Goal: Information Seeking & Learning: Learn about a topic

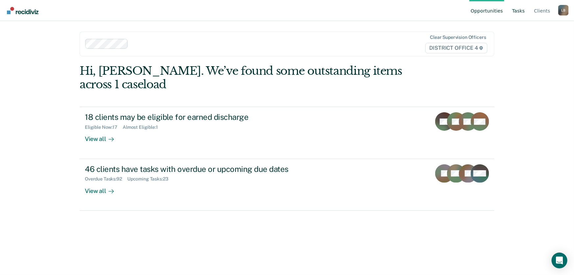
click at [520, 10] on link "Tasks" at bounding box center [518, 10] width 15 height 21
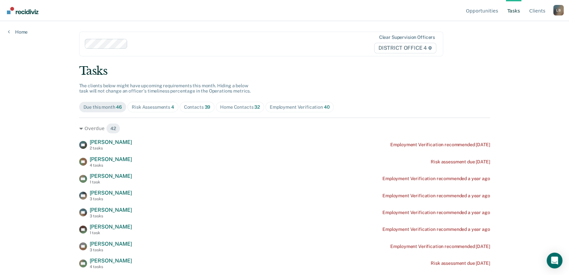
click at [234, 108] on div "Home Contacts 32" at bounding box center [240, 107] width 40 height 6
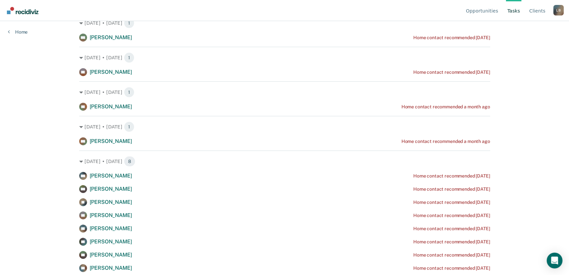
scroll to position [119, 0]
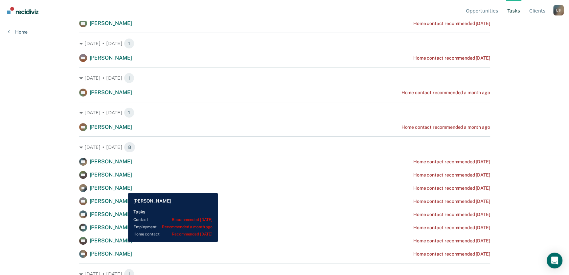
click at [123, 187] on span "[PERSON_NAME]" at bounding box center [111, 187] width 42 height 6
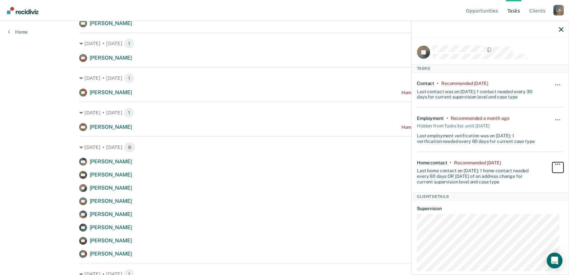
click at [559, 163] on span "button" at bounding box center [559, 163] width 1 height 1
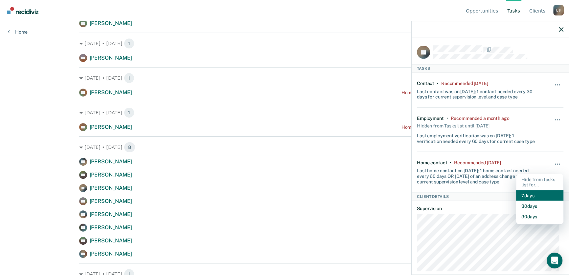
click at [529, 193] on button "7 days" at bounding box center [540, 195] width 47 height 11
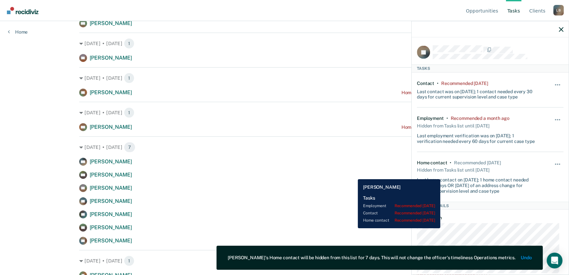
click at [353, 174] on div "[PERSON_NAME] Home contact recommended [DATE]" at bounding box center [284, 175] width 411 height 8
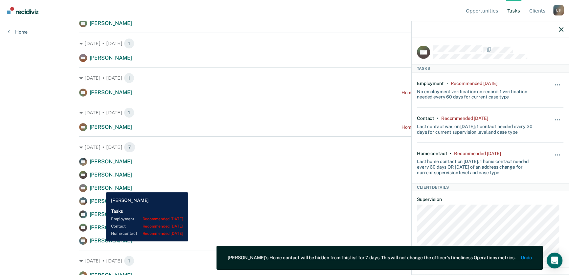
click at [103, 187] on span "[PERSON_NAME]" at bounding box center [111, 187] width 42 height 6
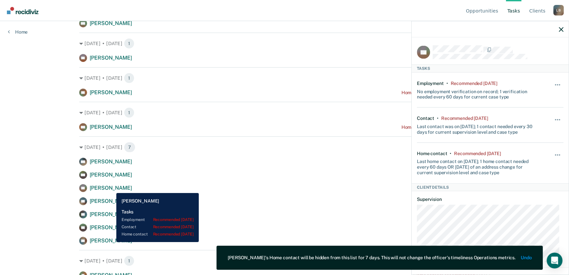
click at [111, 188] on span "[PERSON_NAME]" at bounding box center [111, 187] width 42 height 6
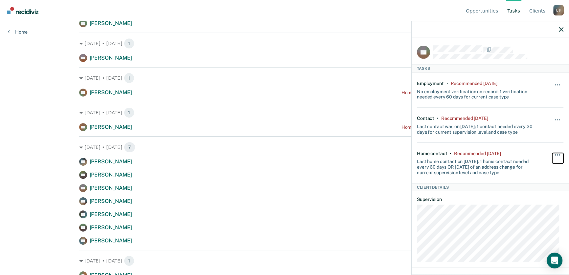
click at [559, 154] on span "button" at bounding box center [559, 154] width 1 height 1
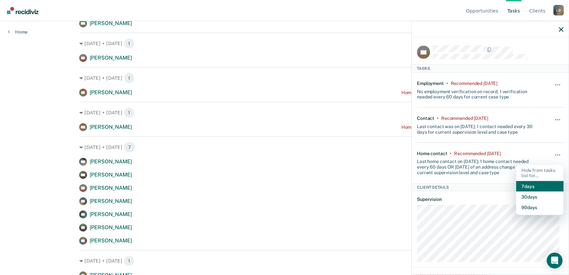
click at [535, 184] on button "7 days" at bounding box center [540, 186] width 47 height 11
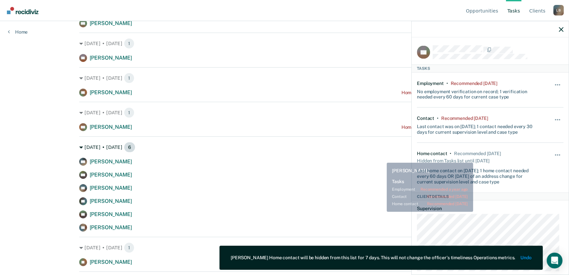
click at [377, 150] on div "[DATE] • [DATE] 6" at bounding box center [284, 147] width 411 height 11
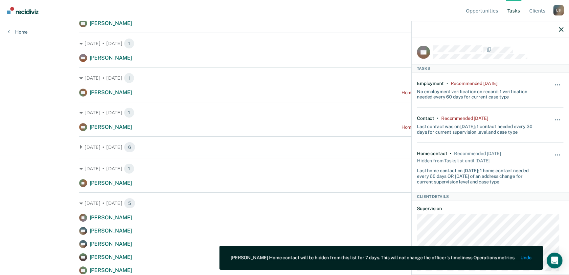
click at [16, 132] on div "Opportunities Tasks Client s [PERSON_NAME] Profile How it works Log Out Home Cl…" at bounding box center [284, 18] width 569 height 275
click at [79, 146] on icon at bounding box center [81, 147] width 4 height 4
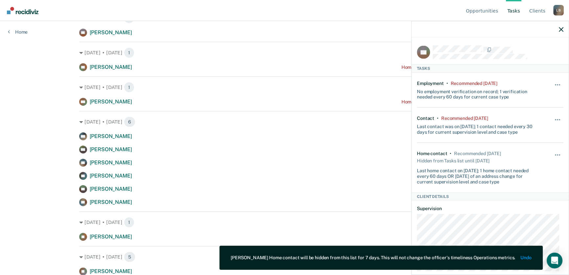
scroll to position [179, 0]
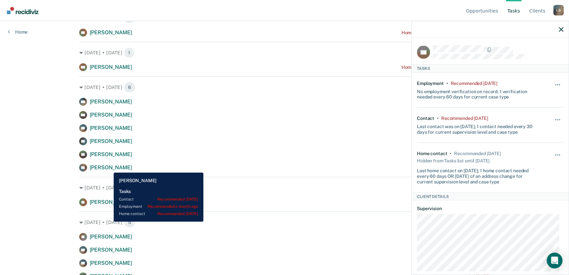
click at [109, 167] on span "[PERSON_NAME]" at bounding box center [111, 167] width 42 height 6
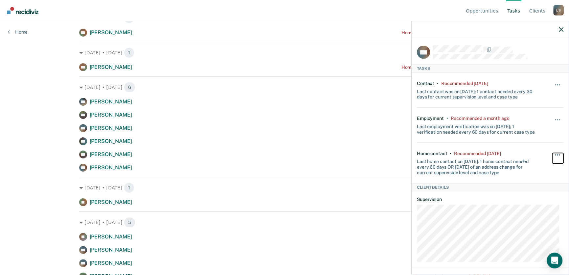
click at [554, 153] on button "button" at bounding box center [558, 158] width 11 height 11
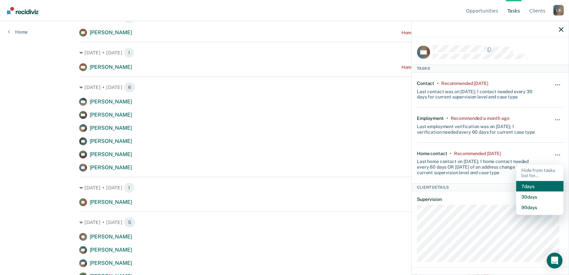
click at [525, 186] on button "7 days" at bounding box center [540, 186] width 47 height 11
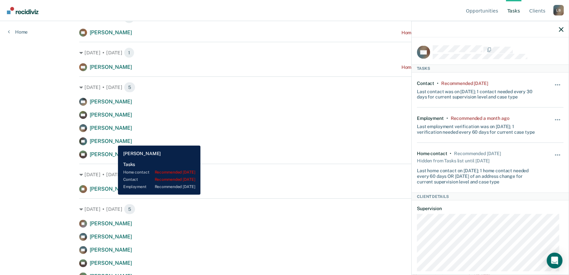
click at [113, 140] on span "[PERSON_NAME]" at bounding box center [111, 141] width 42 height 6
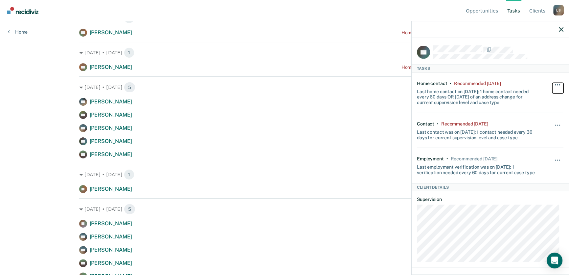
click at [557, 84] on span "button" at bounding box center [557, 84] width 1 height 1
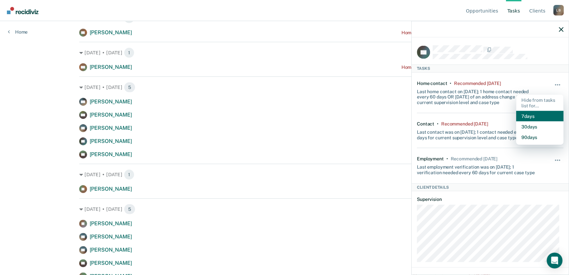
click at [527, 114] on button "7 days" at bounding box center [540, 116] width 47 height 11
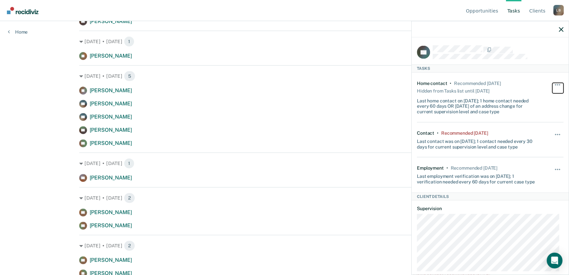
scroll to position [329, 0]
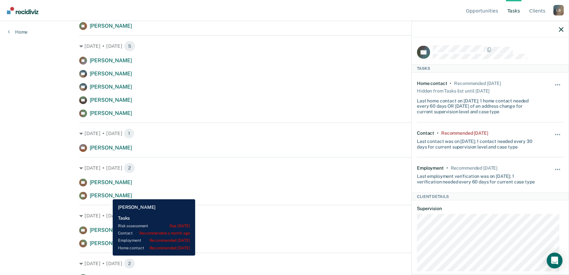
click at [108, 194] on span "[PERSON_NAME]" at bounding box center [111, 195] width 42 height 6
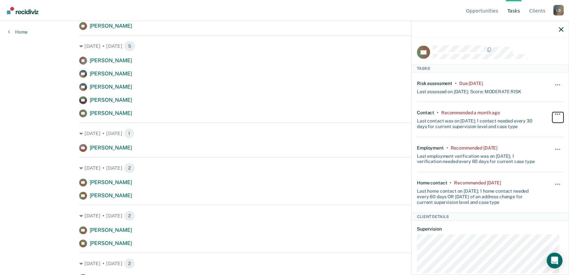
click at [557, 113] on span "button" at bounding box center [557, 113] width 1 height 1
click at [529, 231] on dl "Supervision" at bounding box center [490, 258] width 147 height 65
click at [559, 183] on span "button" at bounding box center [559, 183] width 1 height 1
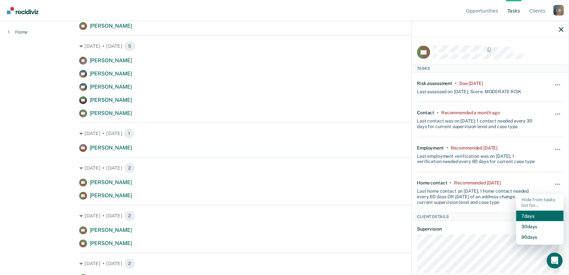
click at [528, 215] on button "7 days" at bounding box center [540, 215] width 47 height 11
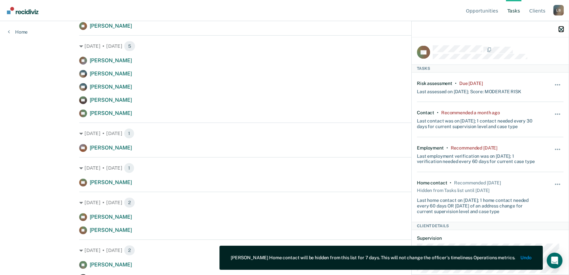
click at [561, 28] on icon "button" at bounding box center [561, 29] width 5 height 5
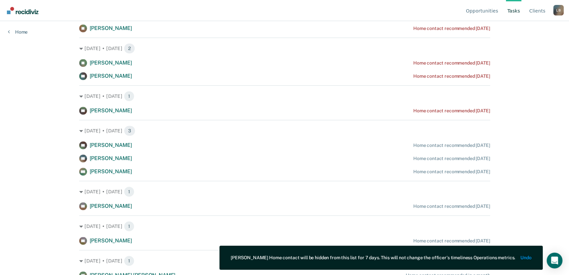
scroll to position [534, 0]
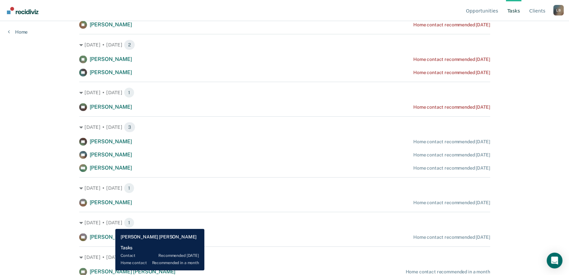
click at [110, 270] on span "[PERSON_NAME] [PERSON_NAME]" at bounding box center [133, 271] width 86 height 6
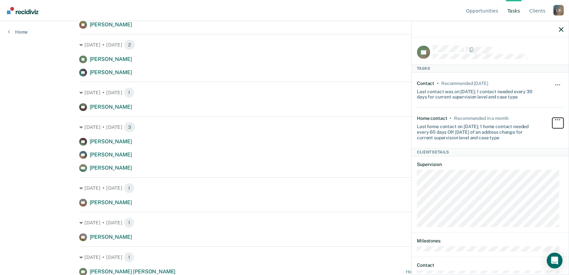
click at [557, 119] on span "button" at bounding box center [557, 119] width 1 height 1
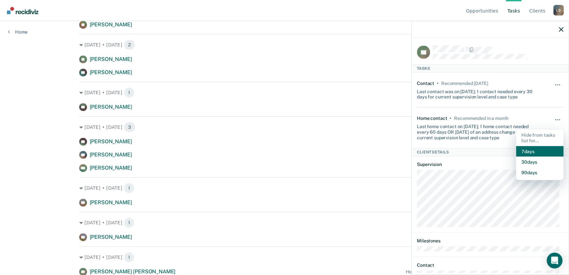
click at [528, 150] on button "7 days" at bounding box center [540, 151] width 47 height 11
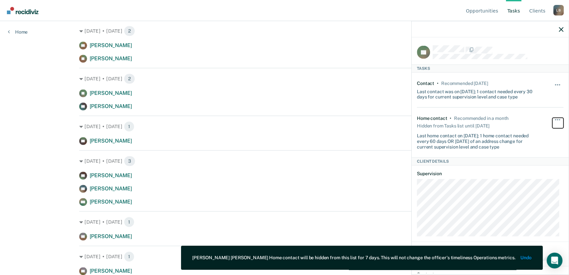
scroll to position [500, 0]
click at [563, 28] on icon "button" at bounding box center [561, 29] width 5 height 5
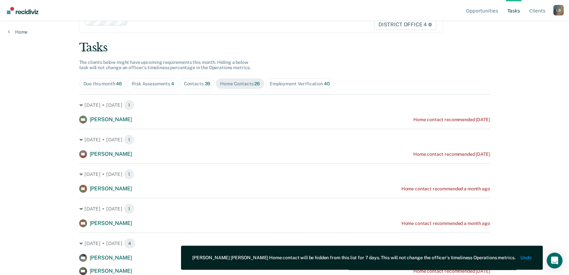
scroll to position [0, 0]
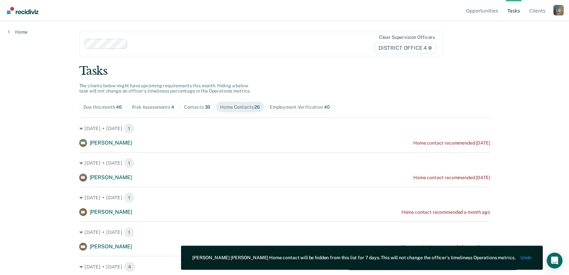
click at [201, 106] on div "Contacts 39" at bounding box center [197, 107] width 27 height 6
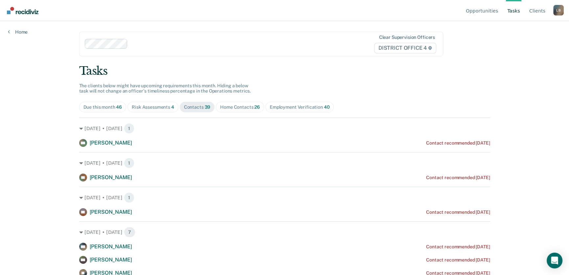
click at [237, 105] on div "Home Contacts 26" at bounding box center [240, 107] width 40 height 6
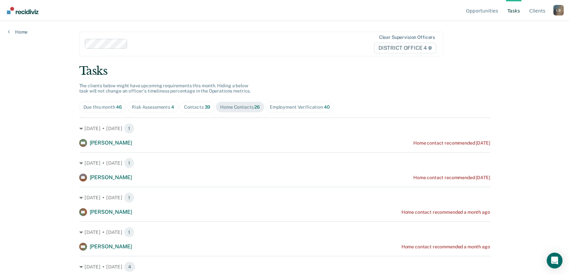
click at [195, 107] on div "Contacts 39" at bounding box center [197, 107] width 27 height 6
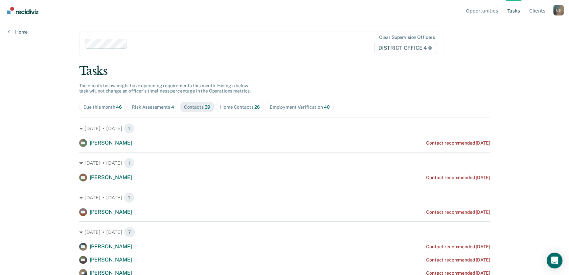
click at [229, 107] on div "Home Contacts 26" at bounding box center [240, 107] width 40 height 6
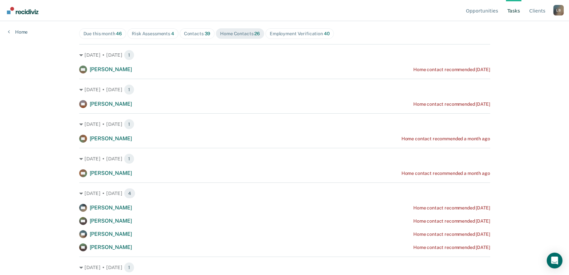
scroll to position [60, 0]
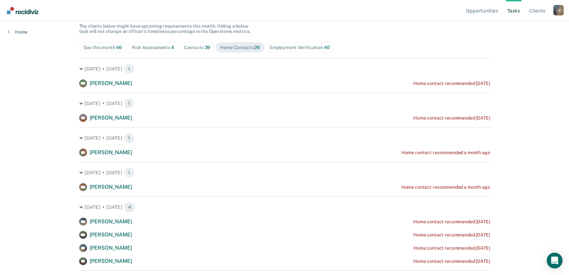
copy div "[PERSON_NAME] Home contact recommended [DATE] [DATE] • [DATE] 1 SR [PERSON_NAME…"
drag, startPoint x: 130, startPoint y: 261, endPoint x: 75, endPoint y: 78, distance: 190.5
click at [73, 77] on main "Clear supervision officers DISTRICT OFFICE 4 Tasks The clients below might have…" at bounding box center [284, 81] width 427 height 238
click at [26, 121] on div "Opportunities Tasks Client s [PERSON_NAME] Profile How it works Log Out Home Cl…" at bounding box center [284, 77] width 569 height 275
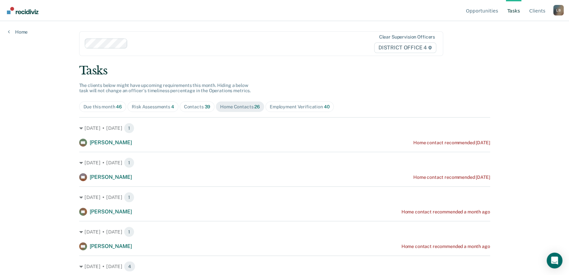
scroll to position [0, 0]
click at [193, 106] on div "Contacts 39" at bounding box center [197, 107] width 27 height 6
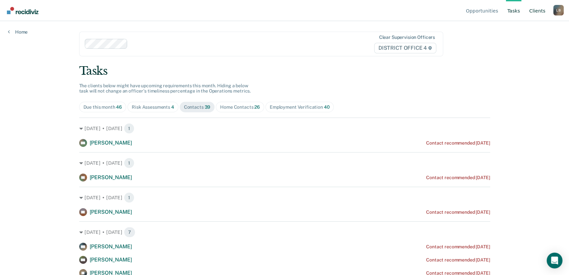
click at [536, 12] on link "Client s" at bounding box center [537, 10] width 19 height 21
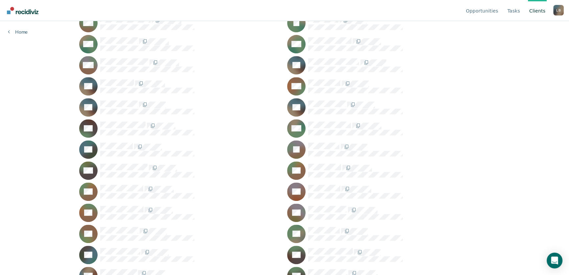
scroll to position [355, 0]
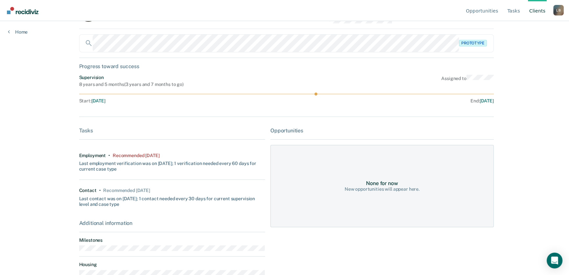
scroll to position [50, 0]
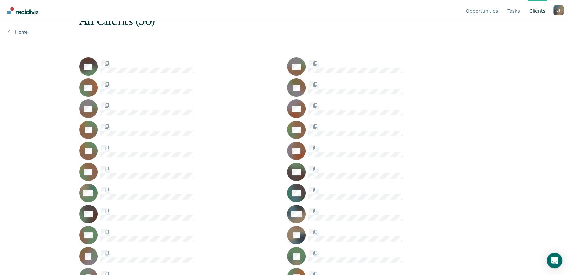
scroll to position [355, 0]
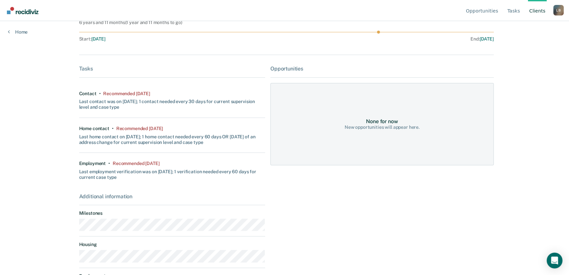
scroll to position [128, 0]
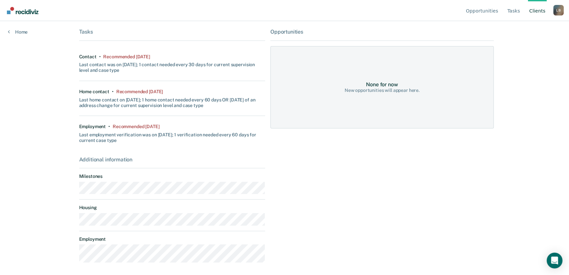
click at [541, 10] on link "Client s" at bounding box center [537, 10] width 19 height 21
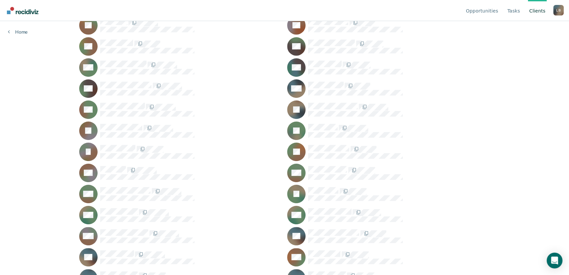
scroll to position [209, 0]
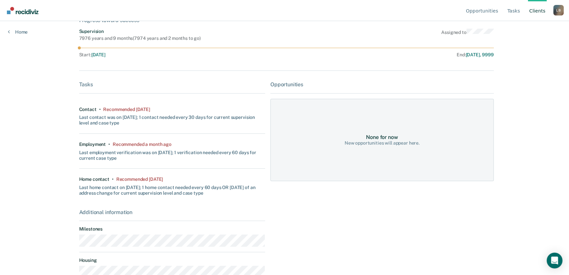
scroll to position [128, 0]
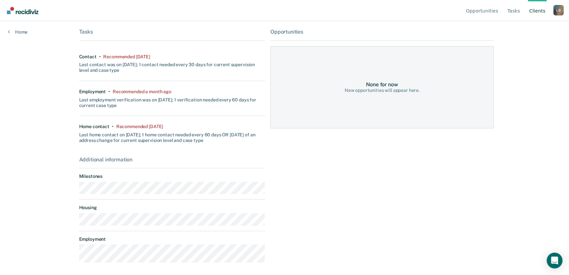
click at [539, 10] on link "Client s" at bounding box center [537, 10] width 19 height 21
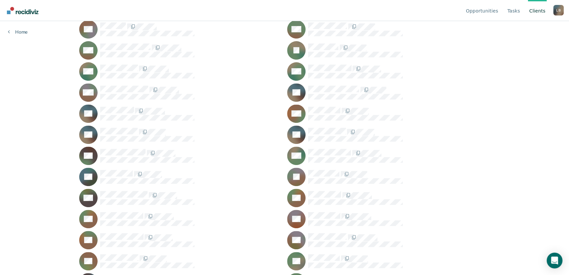
scroll to position [355, 0]
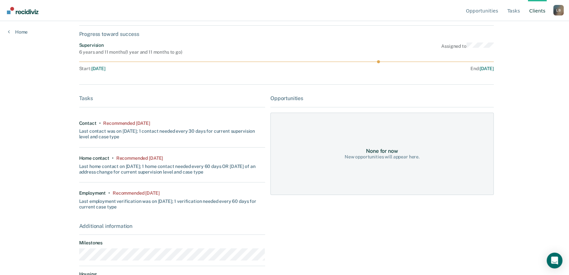
scroll to position [128, 0]
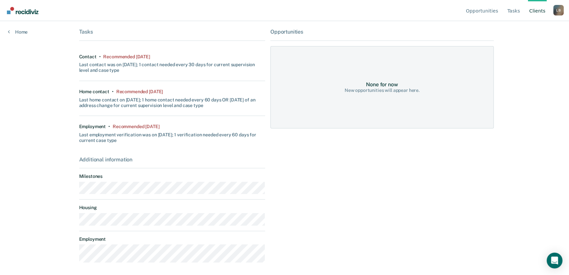
click at [539, 11] on link "Client s" at bounding box center [537, 10] width 19 height 21
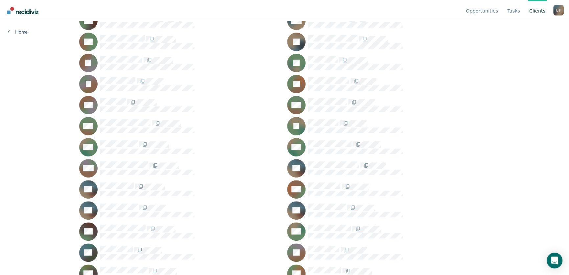
scroll to position [329, 0]
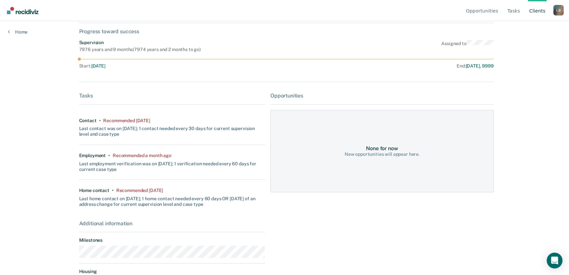
scroll to position [128, 0]
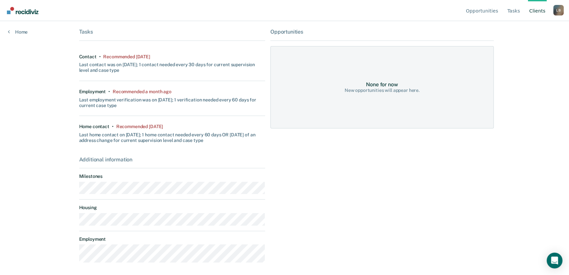
click at [539, 13] on link "Client s" at bounding box center [537, 10] width 19 height 21
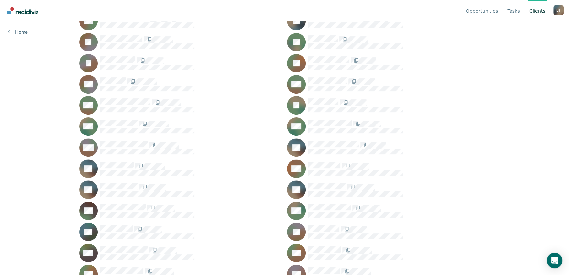
scroll to position [329, 0]
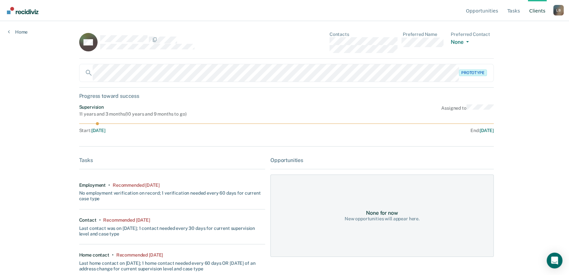
click at [536, 11] on link "Client s" at bounding box center [537, 10] width 19 height 21
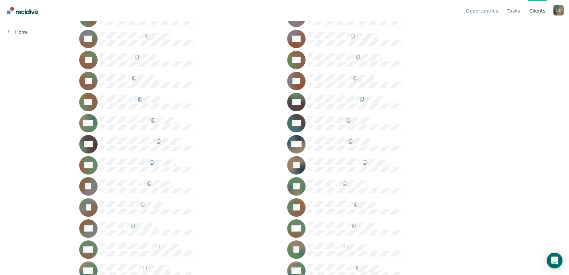
scroll to position [119, 0]
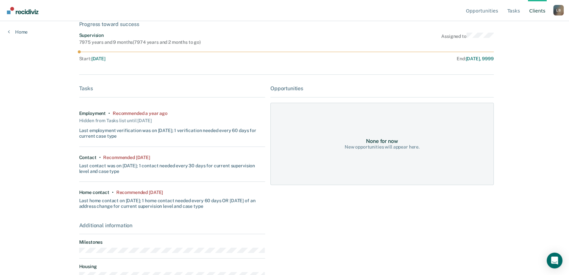
scroll to position [125, 0]
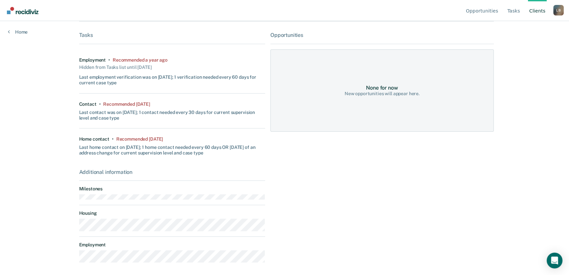
click at [534, 11] on link "Client s" at bounding box center [537, 10] width 19 height 21
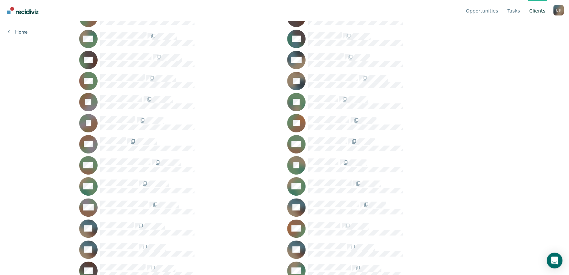
scroll to position [239, 0]
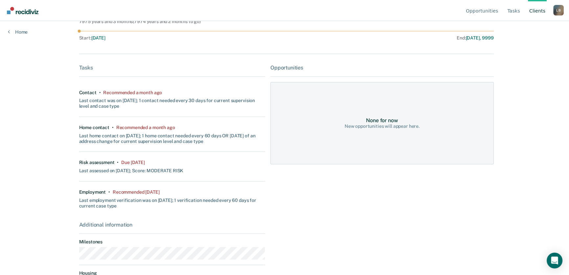
scroll to position [33, 0]
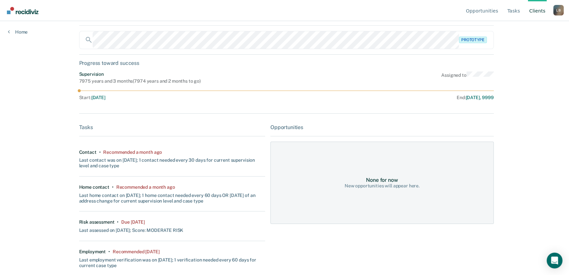
click at [538, 11] on link "Client s" at bounding box center [537, 10] width 19 height 21
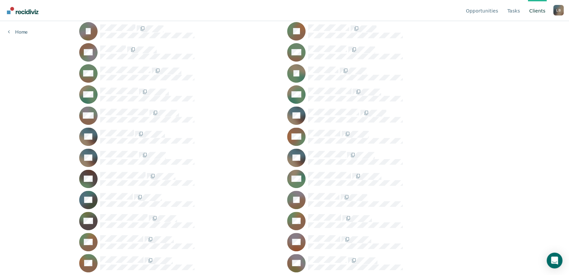
scroll to position [206, 0]
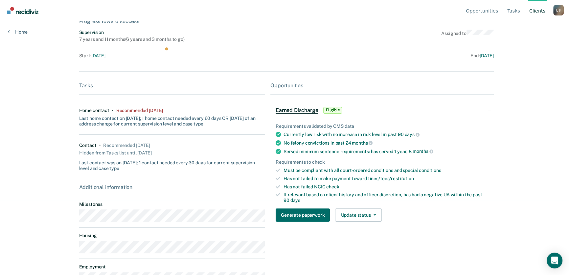
scroll to position [118, 0]
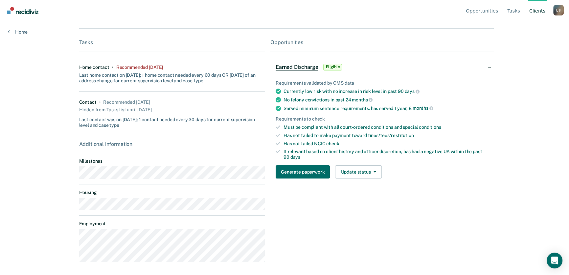
click at [540, 11] on link "Client s" at bounding box center [537, 10] width 19 height 21
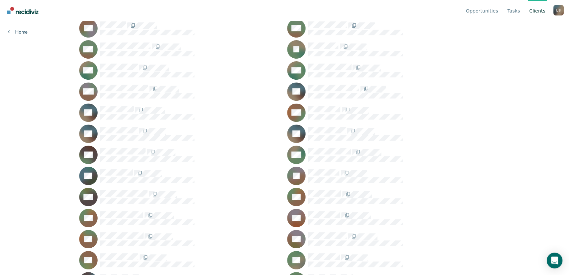
scroll to position [355, 0]
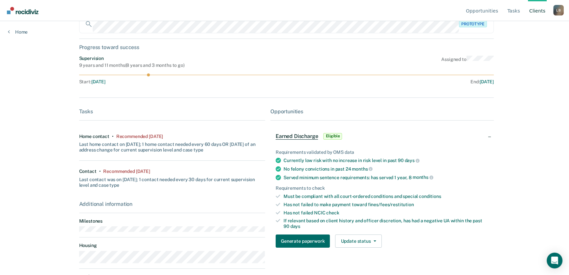
scroll to position [81, 0]
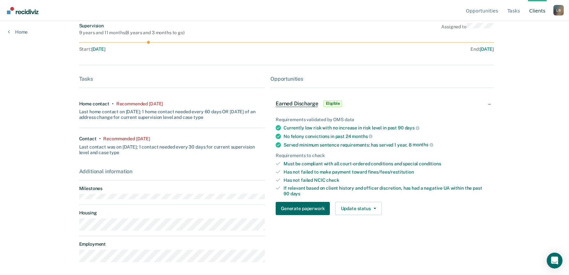
click at [540, 10] on link "Client s" at bounding box center [537, 10] width 19 height 21
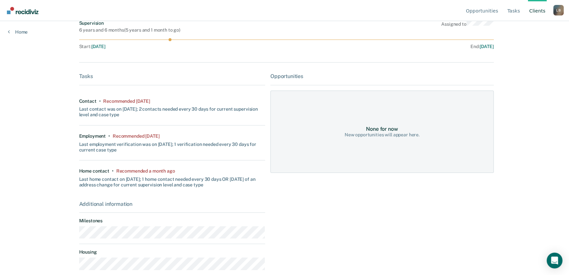
scroll to position [3, 0]
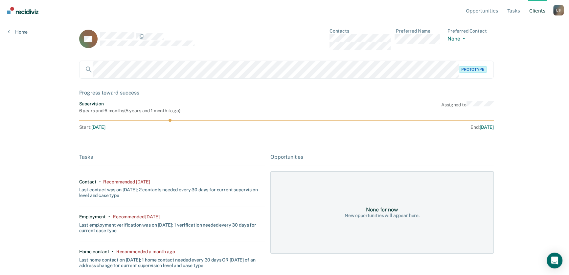
click at [540, 10] on link "Client s" at bounding box center [537, 10] width 19 height 21
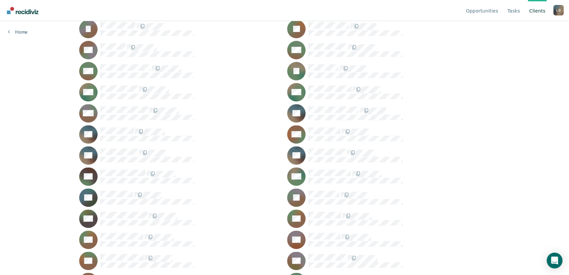
scroll to position [355, 0]
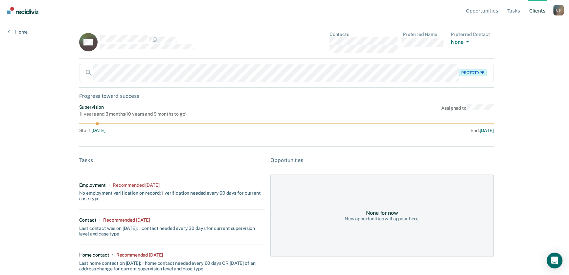
click at [540, 12] on link "Client s" at bounding box center [537, 10] width 19 height 21
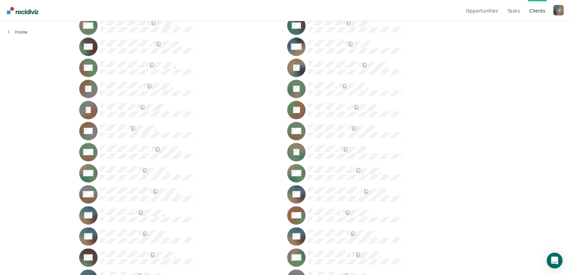
scroll to position [239, 0]
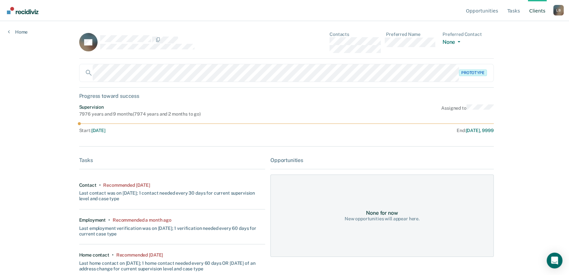
click at [539, 11] on link "Client s" at bounding box center [537, 10] width 19 height 21
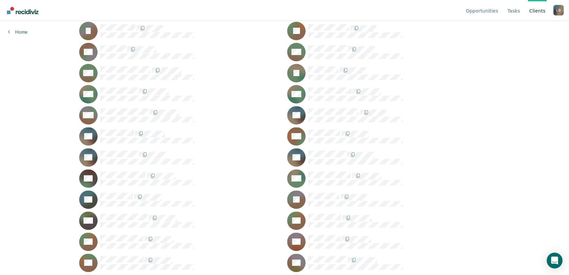
scroll to position [355, 0]
